Goal: Transaction & Acquisition: Obtain resource

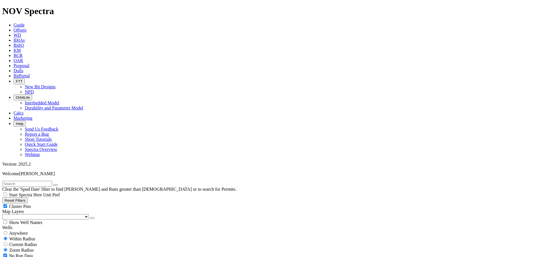
scroll to position [18240, 0]
click at [20, 197] on button "Reset Filters" at bounding box center [15, 200] width 26 height 6
type input "[DATE]"
select select
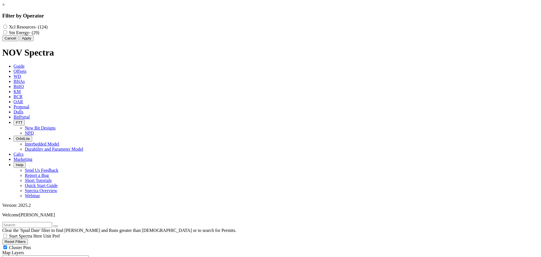
click at [5, 7] on link "×" at bounding box center [3, 4] width 3 height 5
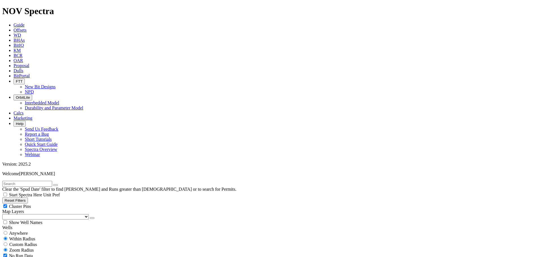
click at [5, 198] on icon "button" at bounding box center [5, 200] width 0 height 4
type input "[DATE]"
click at [5, 198] on icon "button" at bounding box center [5, 200] width 0 height 4
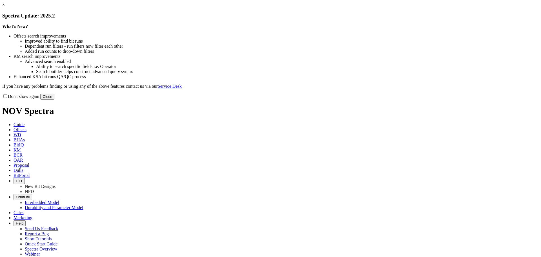
click at [5, 7] on link "×" at bounding box center [3, 4] width 3 height 5
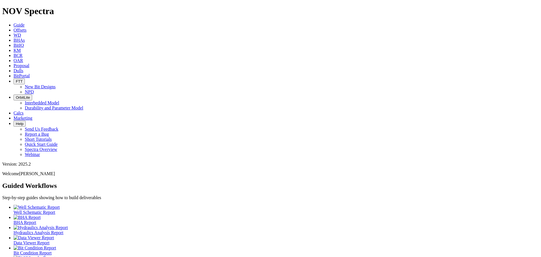
click at [26, 28] on span "Offsets" at bounding box center [20, 30] width 13 height 5
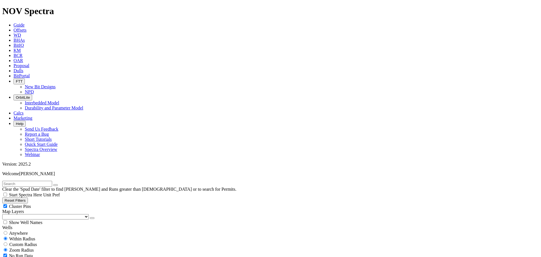
click at [28, 197] on button "Reset Filters" at bounding box center [15, 200] width 26 height 6
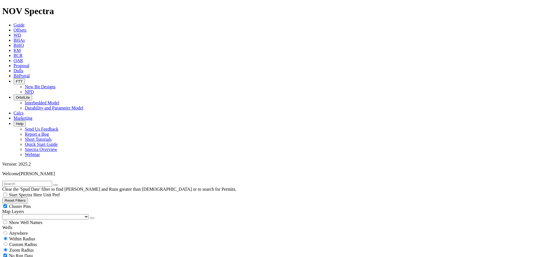
type input "[DATE]"
